Goal: Task Accomplishment & Management: Manage account settings

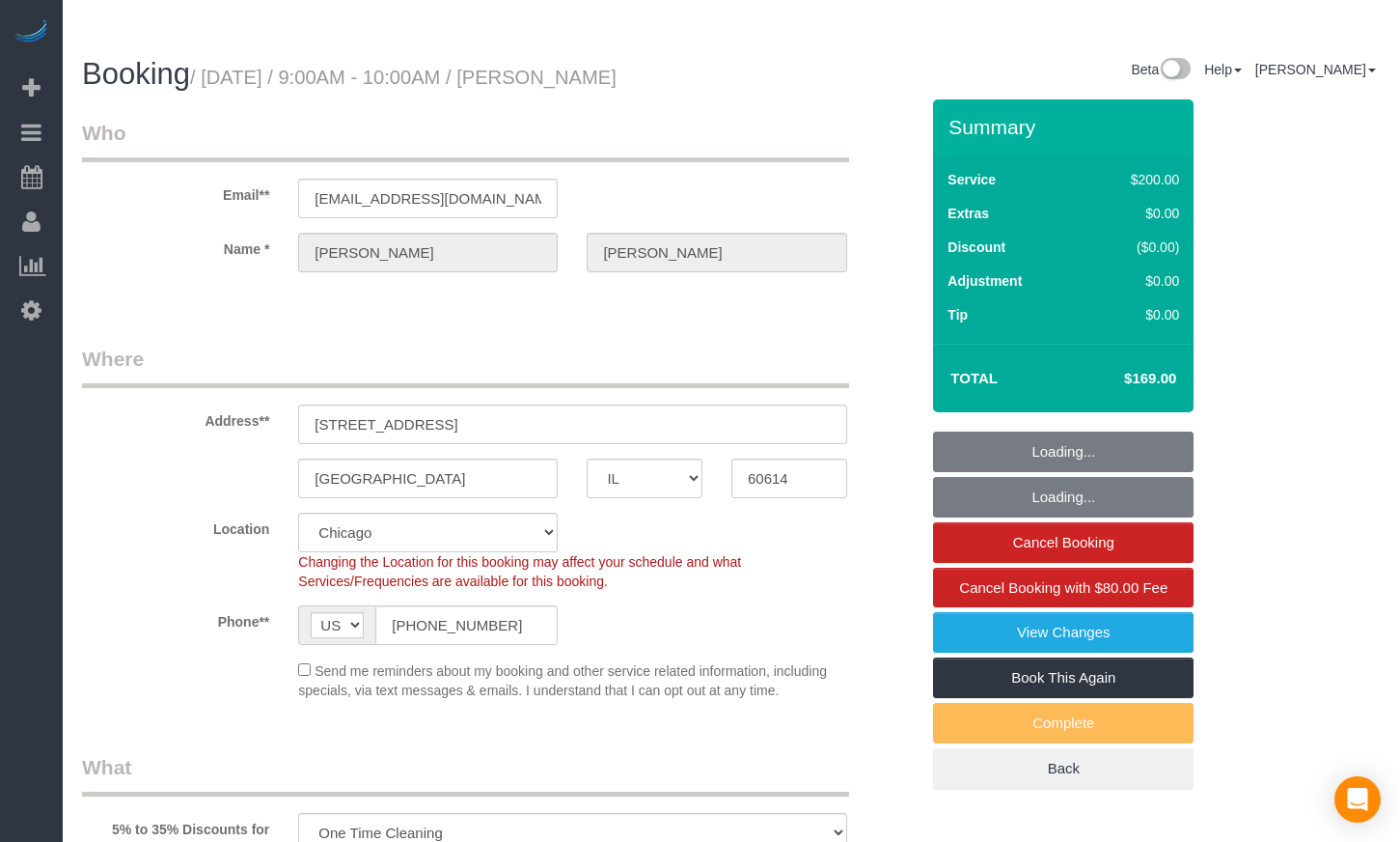
select select "IL"
select select "object:734"
select select "512"
select select "string:fspay-618ddde4-832d-4316-b821-963a56ca656d"
select select "number:1"
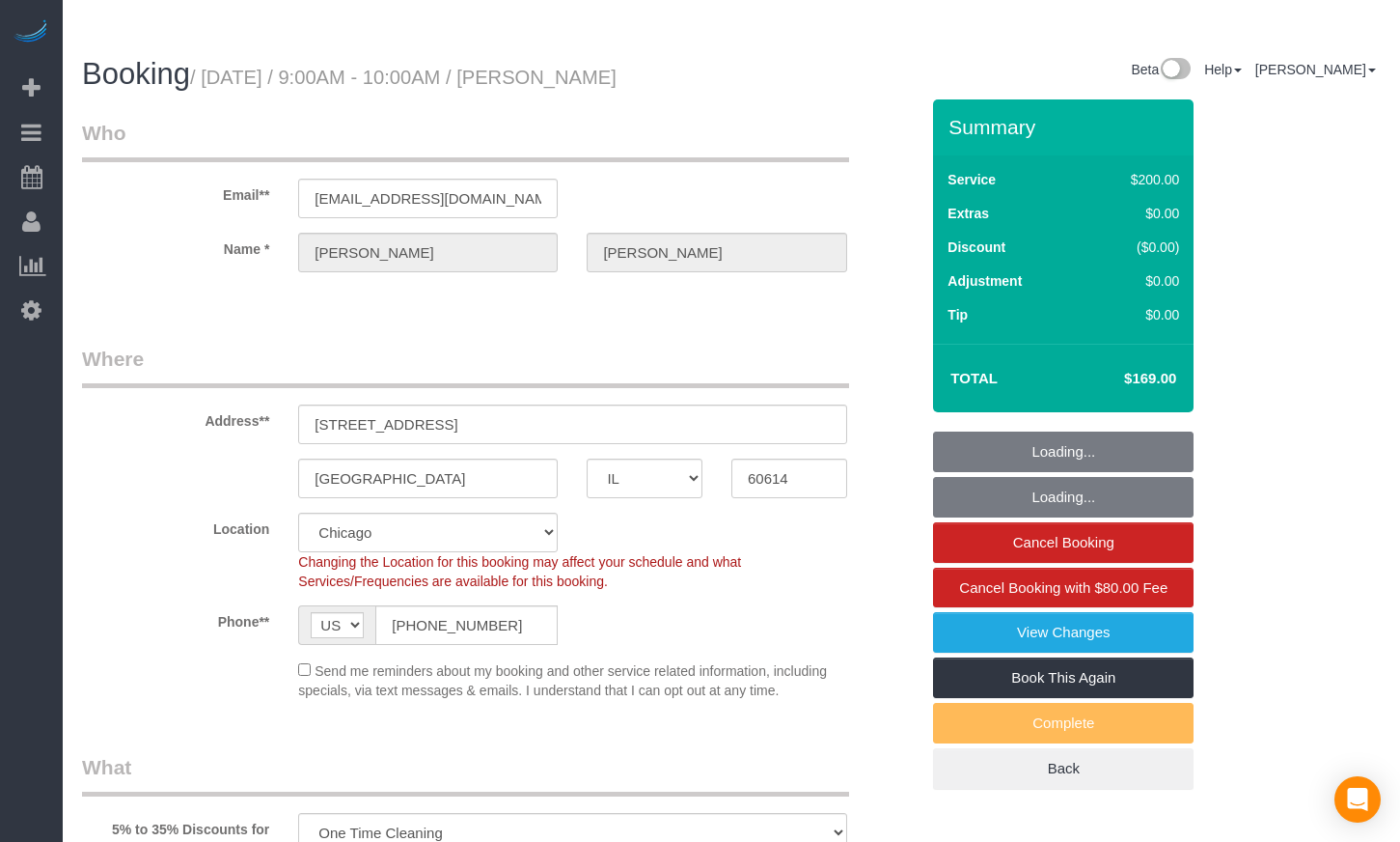
select select "number:65"
select select "number:139"
select select "number:105"
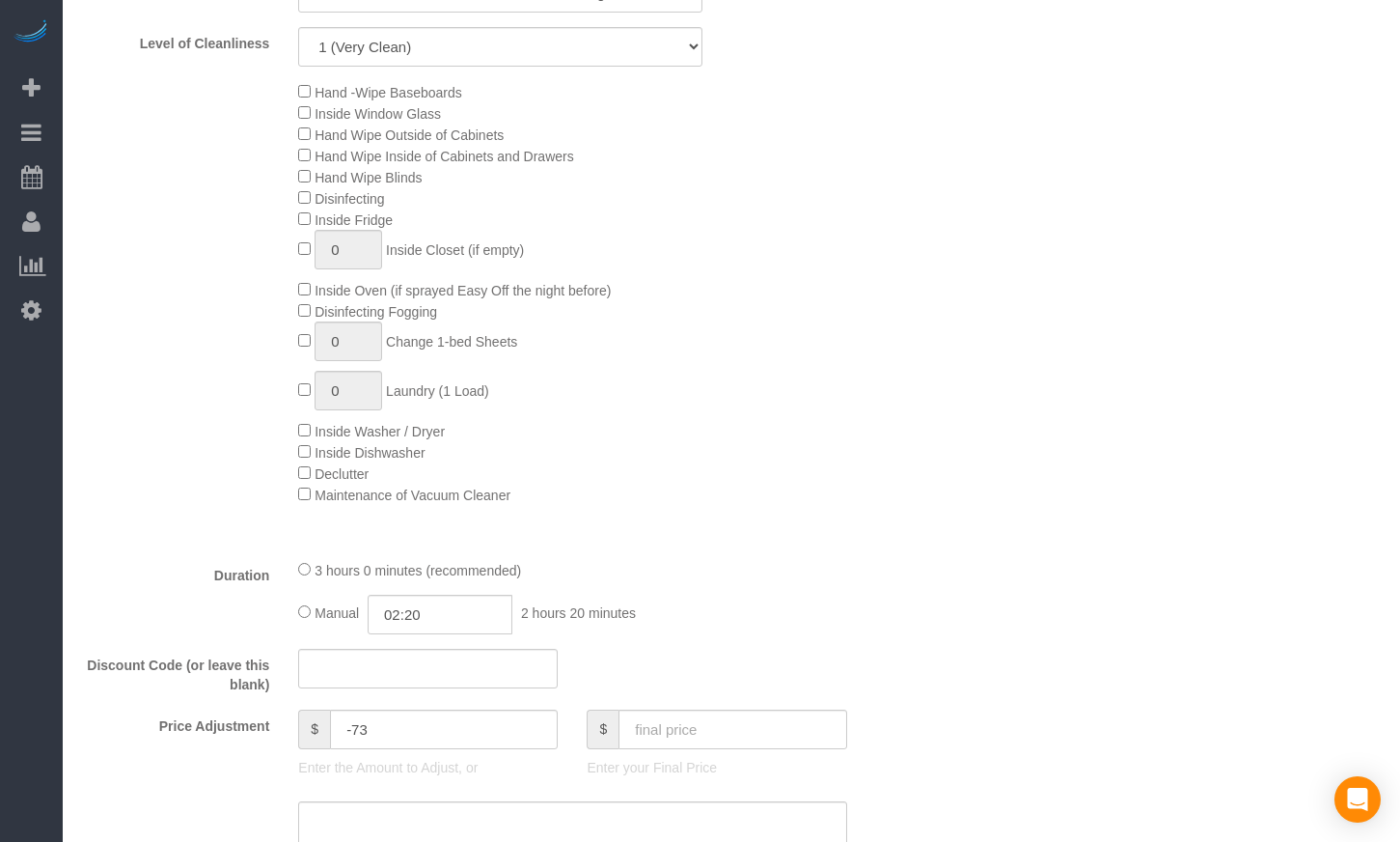
scroll to position [1254, 0]
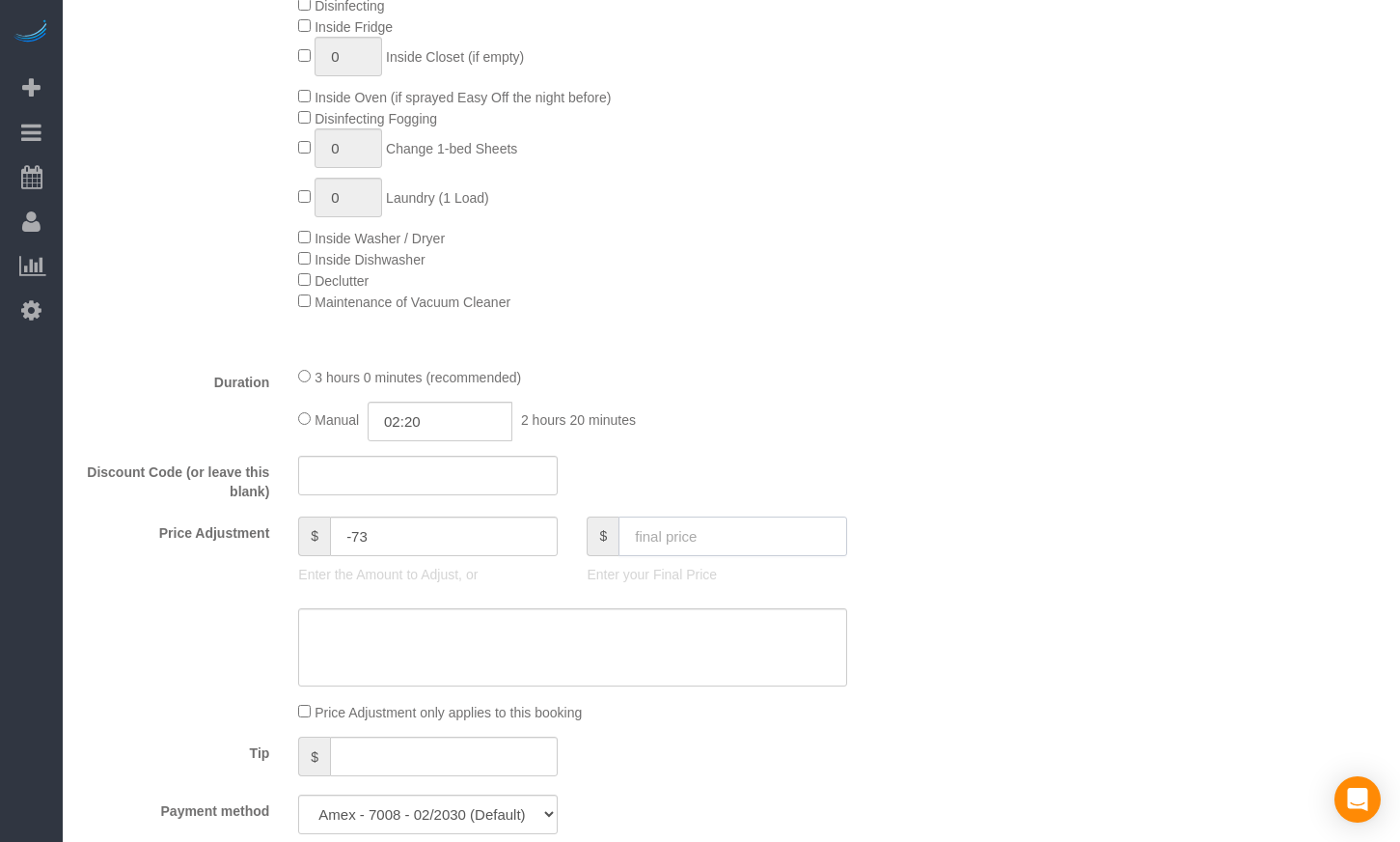
click at [696, 516] on input "text" at bounding box center [732, 536] width 228 height 40
paste input "228.25"
type input "228.25"
type input "-13.75"
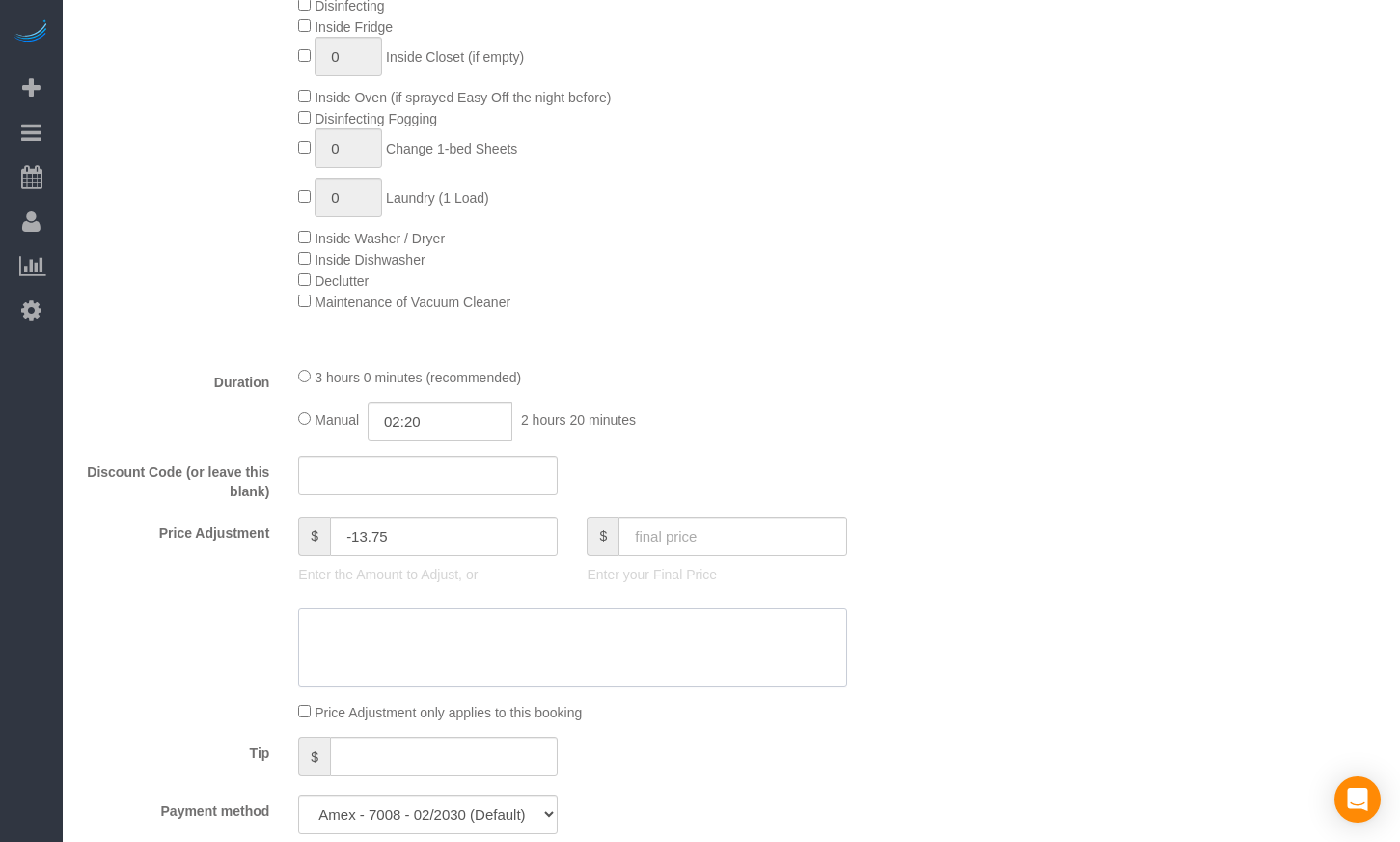
click at [496, 611] on textarea at bounding box center [573, 647] width 548 height 79
paste textarea "59.25"
click at [718, 608] on textarea at bounding box center [573, 647] width 548 height 79
paste textarea "228.25"
click at [573, 608] on textarea at bounding box center [573, 647] width 548 height 79
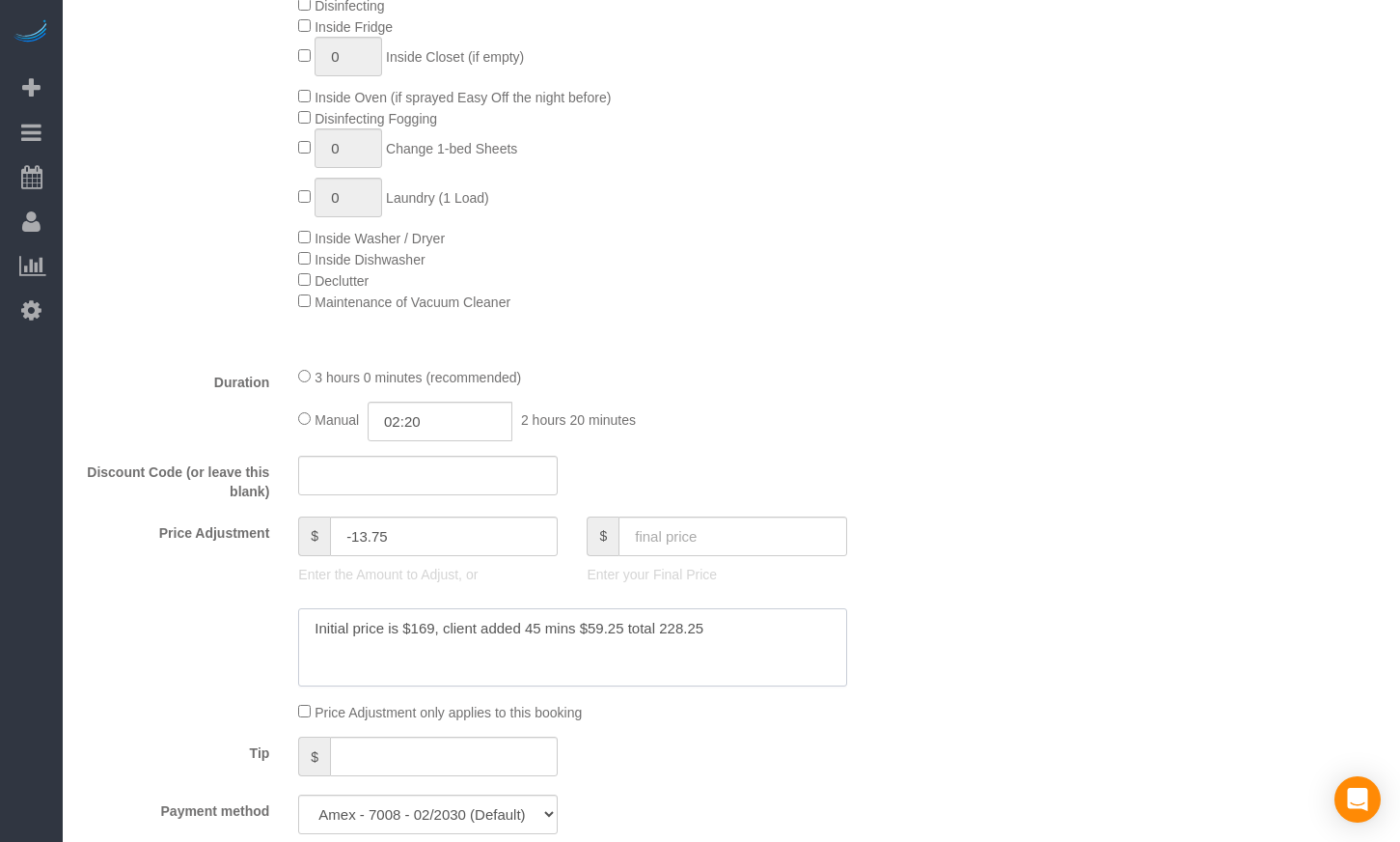
drag, startPoint x: 706, startPoint y: 598, endPoint x: 648, endPoint y: 592, distance: 58.3
click at [648, 608] on textarea at bounding box center [573, 647] width 548 height 79
type textarea "Initial price is $169, client added 45 mins $59.25 total 228.25"
click at [688, 524] on div "$ Enter your Final Price" at bounding box center [717, 554] width 289 height 77
click at [684, 516] on input "text" at bounding box center [732, 536] width 228 height 40
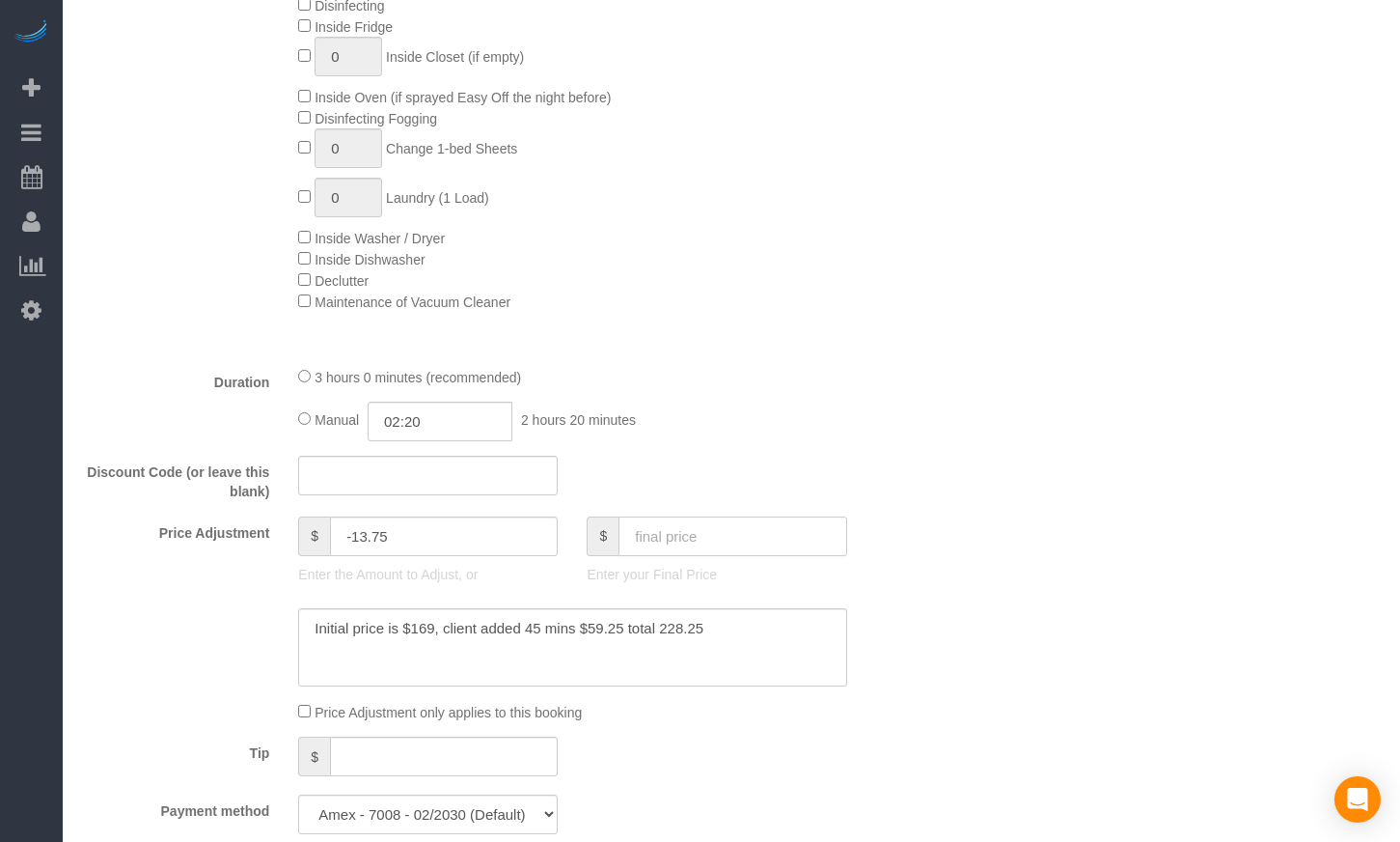
paste input "228.25"
type input "228.25"
click at [646, 608] on textarea at bounding box center [573, 647] width 548 height 79
type textarea "Initial price is $169, client added 45 mins $59.25 total $228.25"
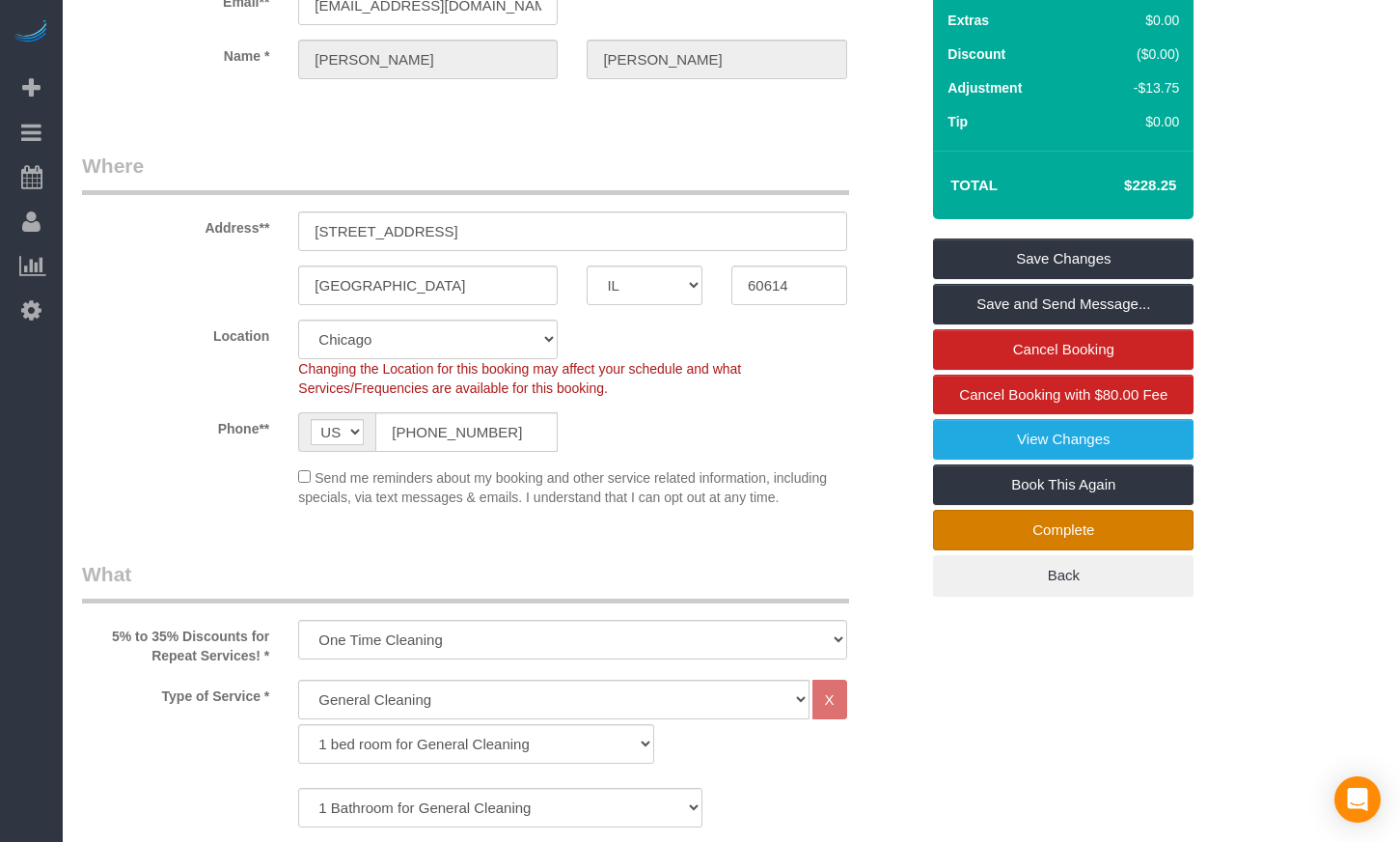
scroll to position [0, 0]
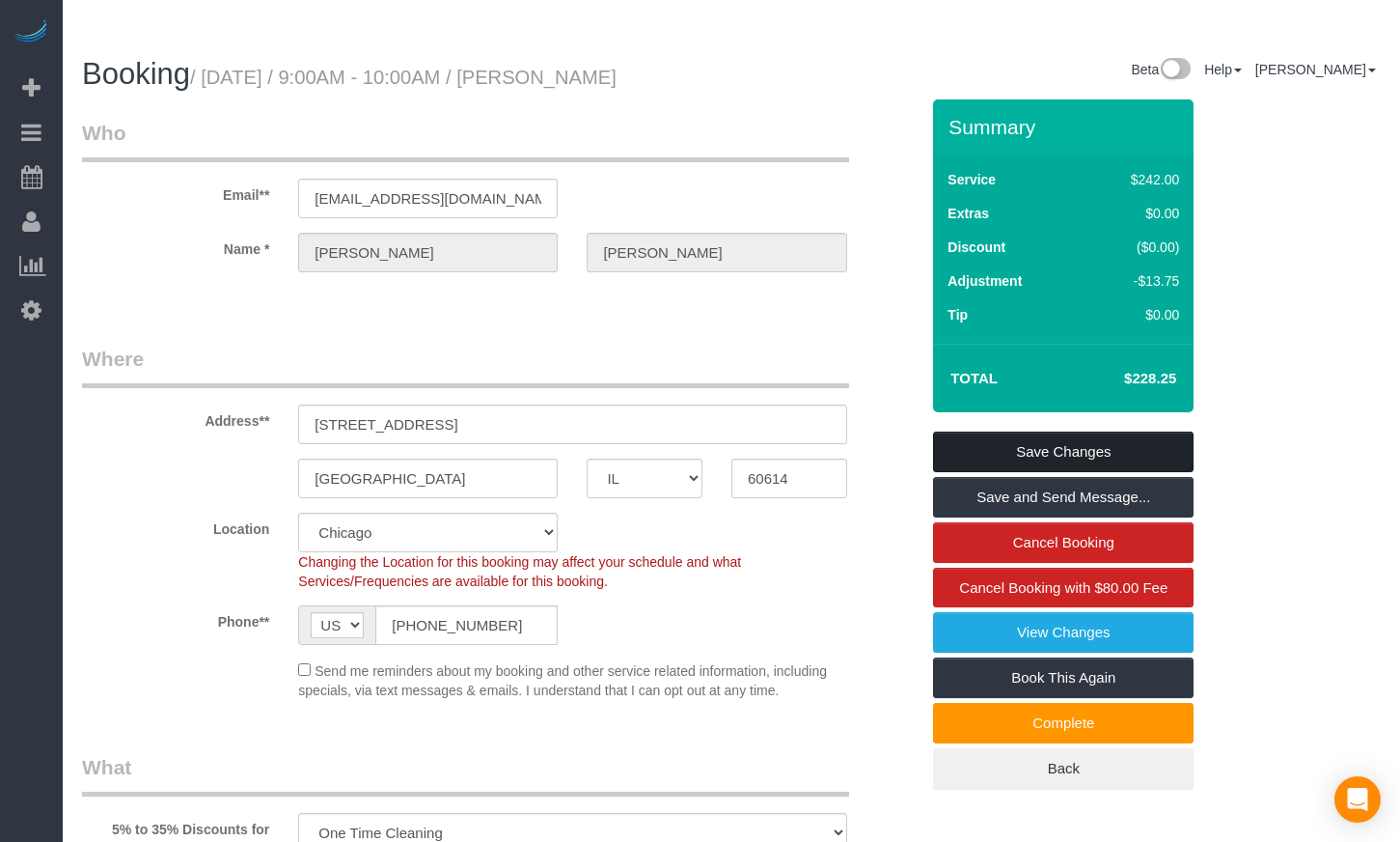
click at [1074, 432] on link "Save Changes" at bounding box center [1064, 452] width 261 height 41
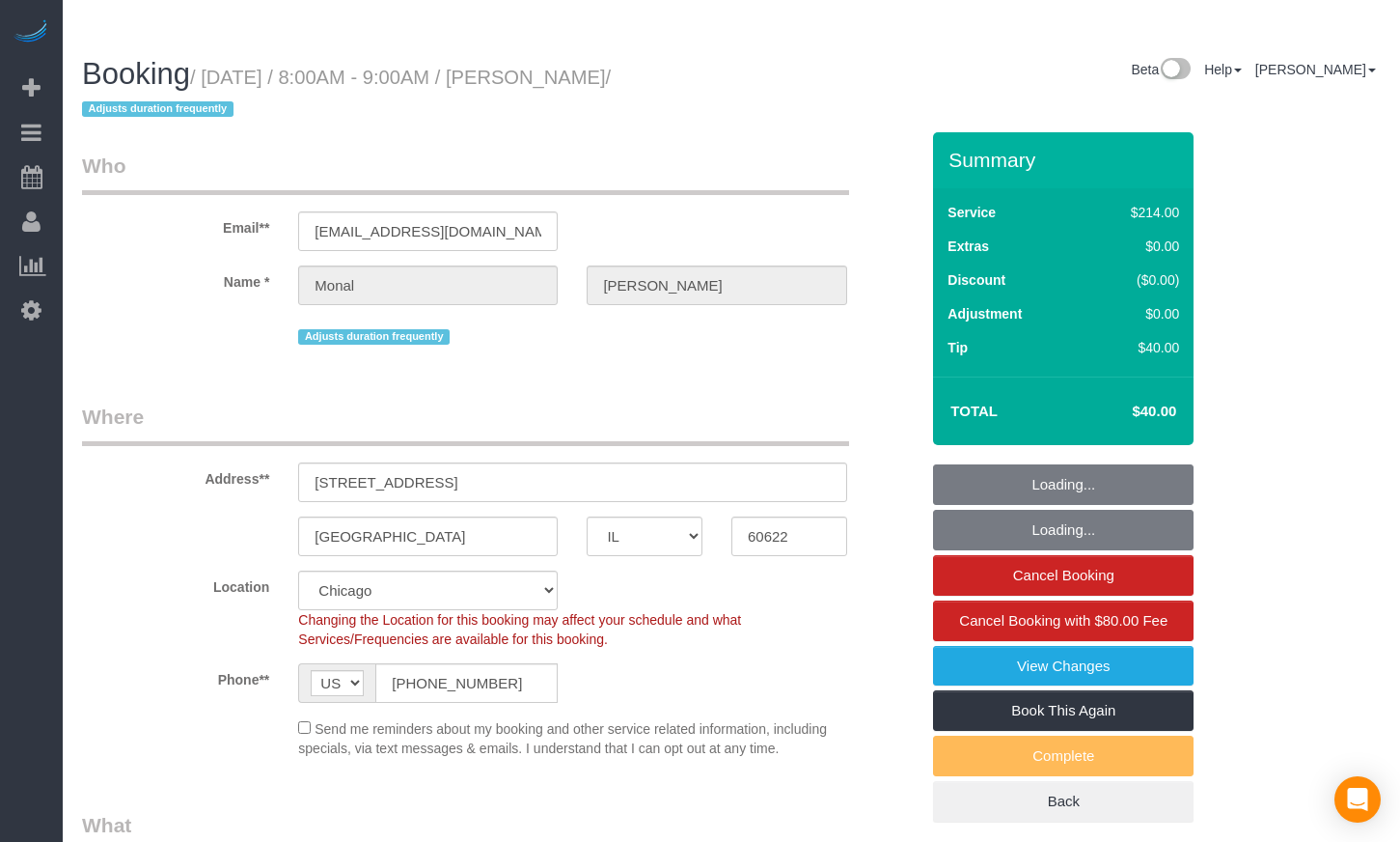
select select "IL"
select select "512"
select select "3"
select select "4"
select select "object:738"
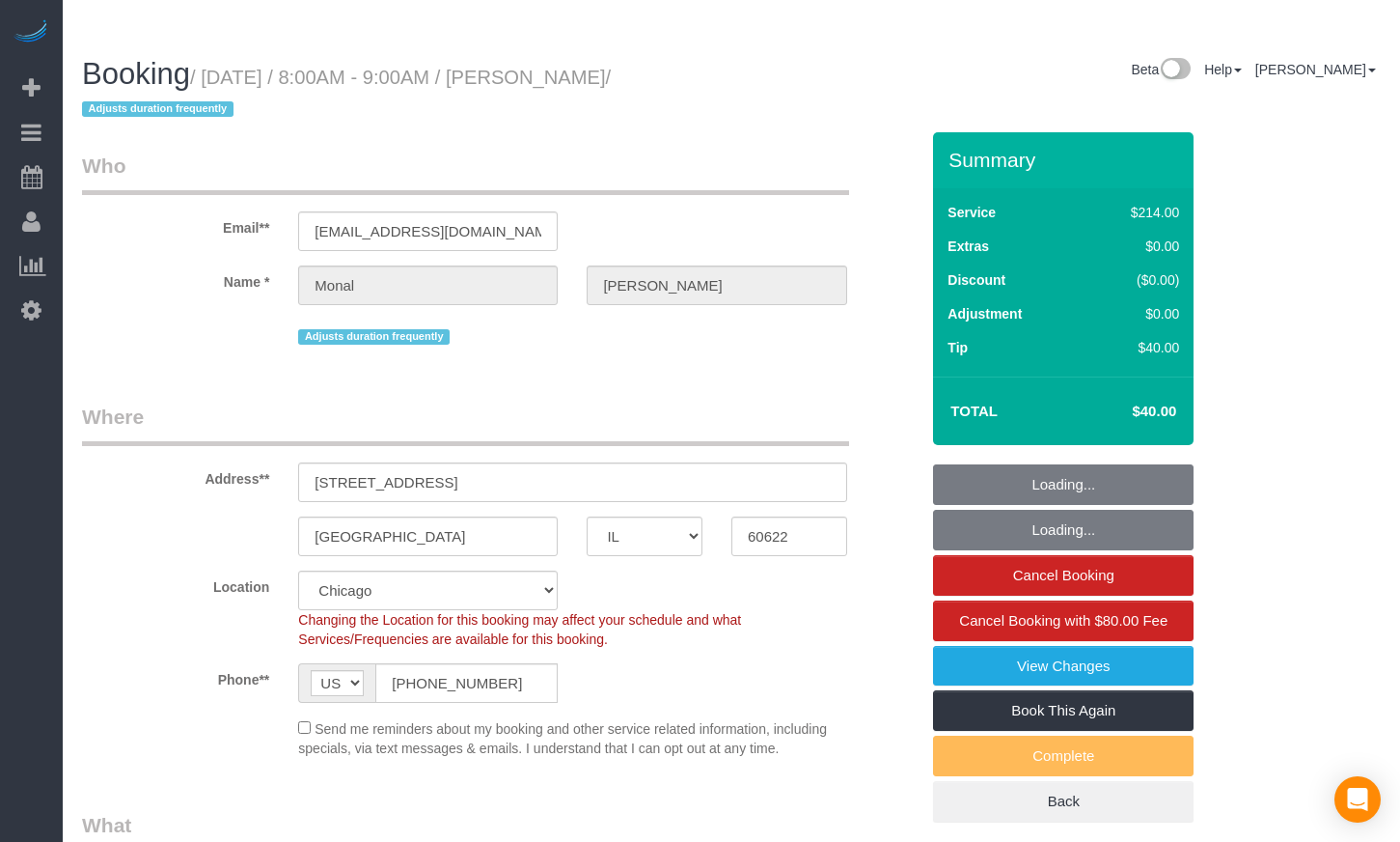
select select "number:1"
select select "number:58"
select select "number:139"
select select "number:106"
select select "3"
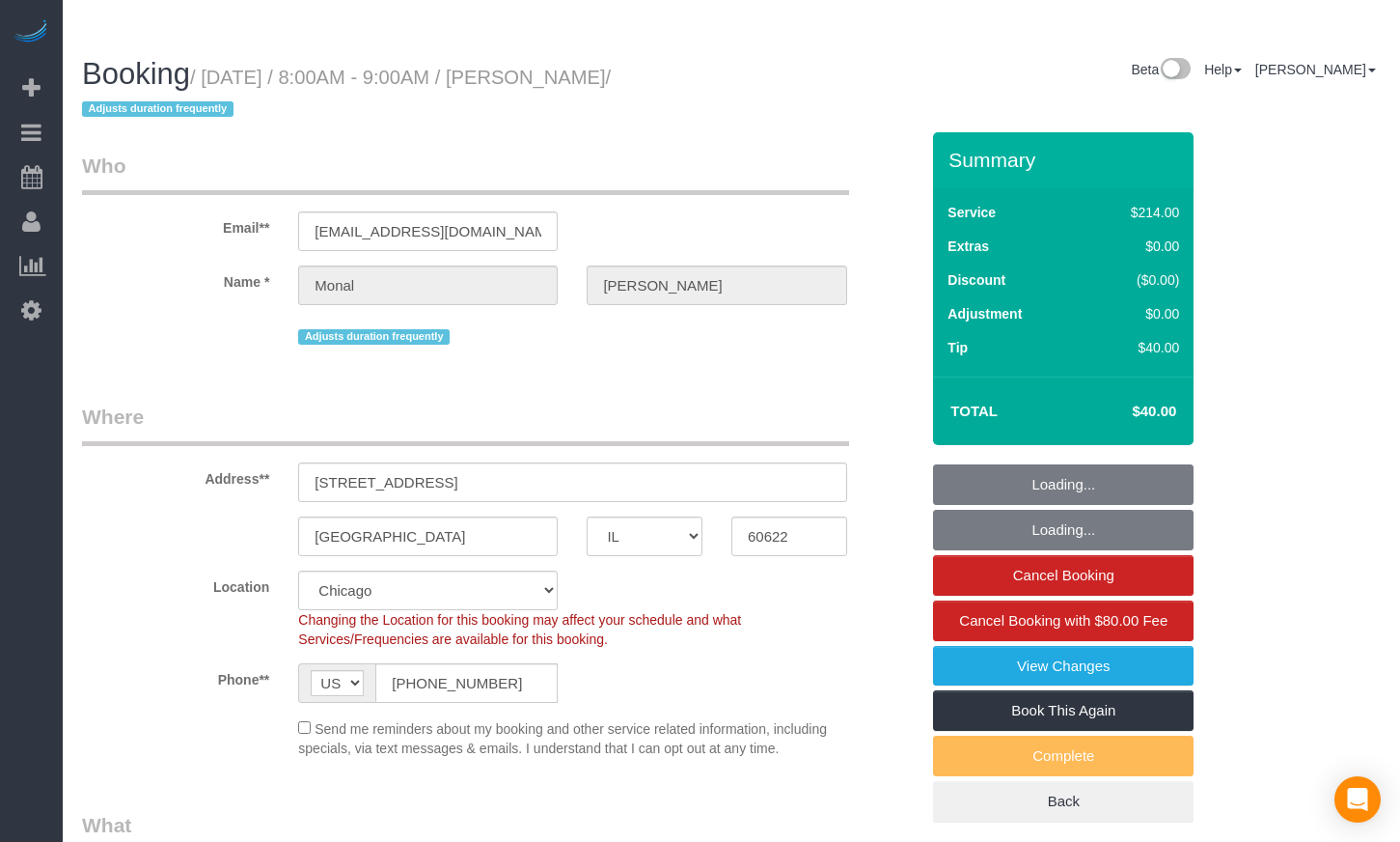
select select "4"
select select "spot1"
select select "object:1126"
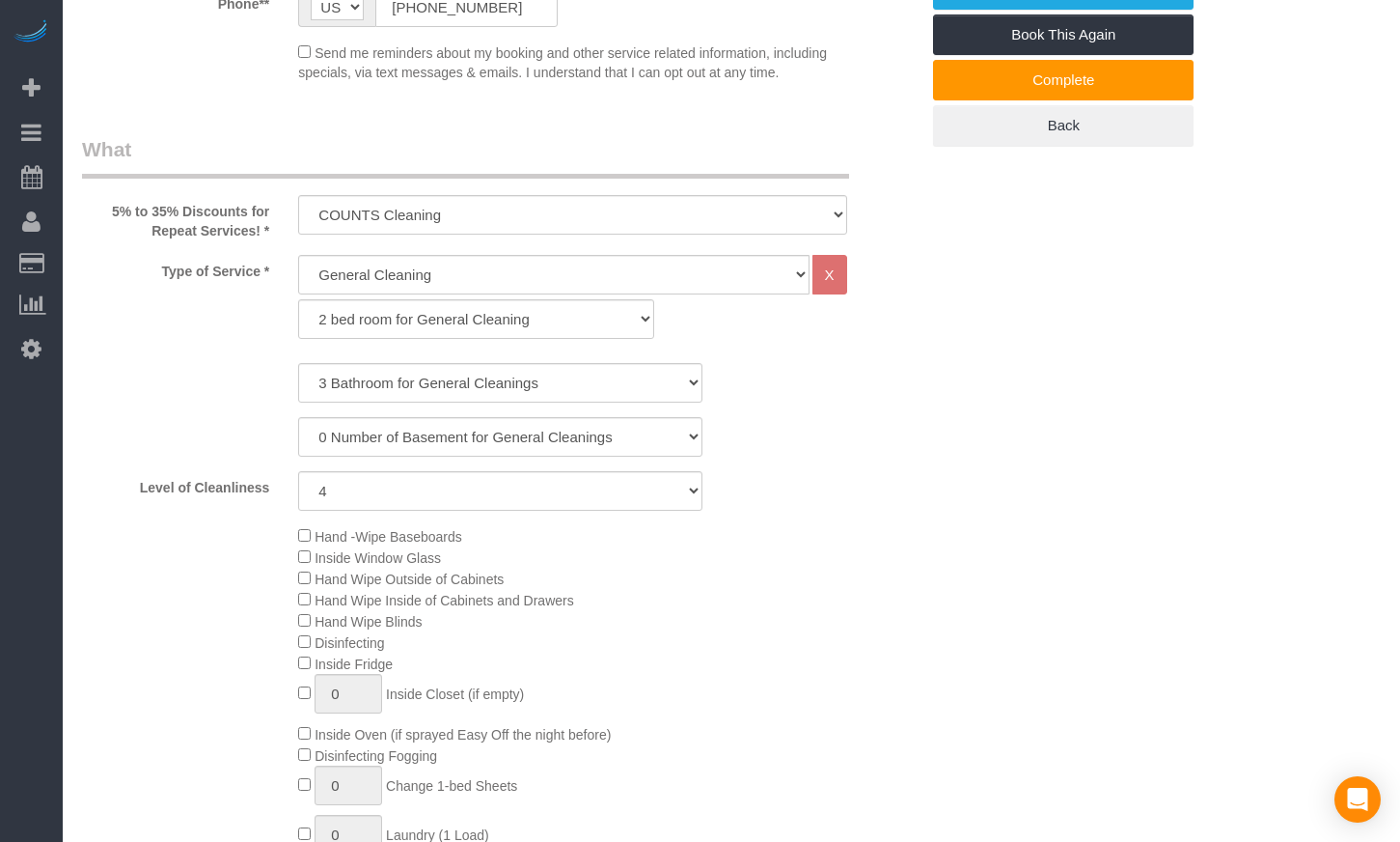
scroll to position [96, 0]
